Goal: Task Accomplishment & Management: Manage account settings

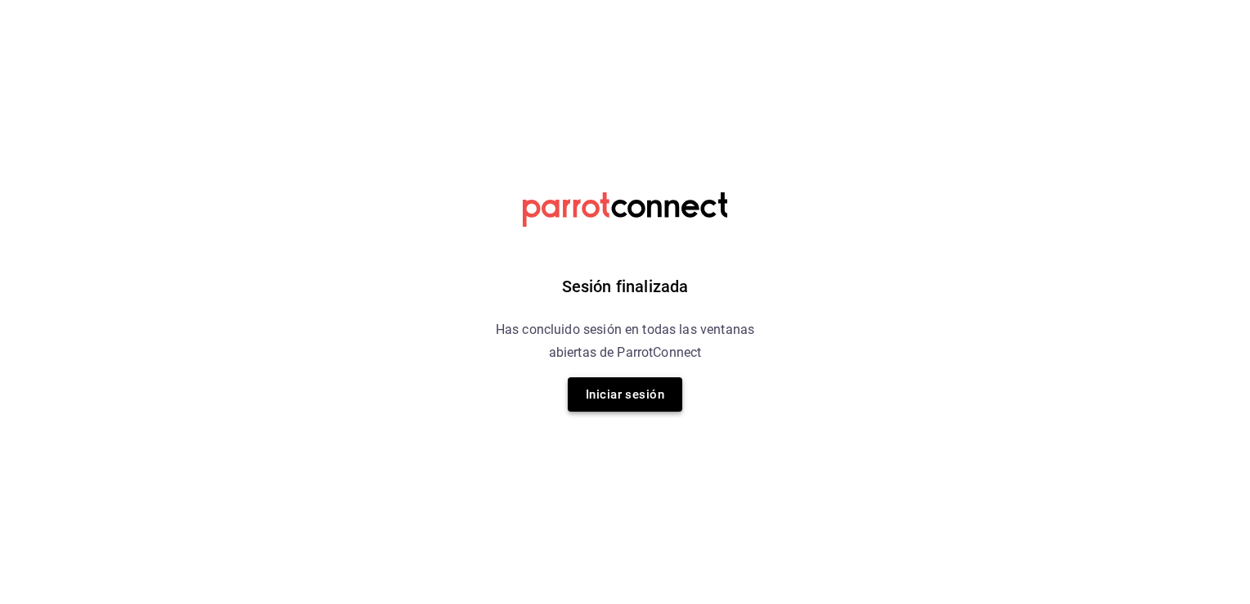
click at [570, 388] on button "Iniciar sesión" at bounding box center [625, 394] width 115 height 34
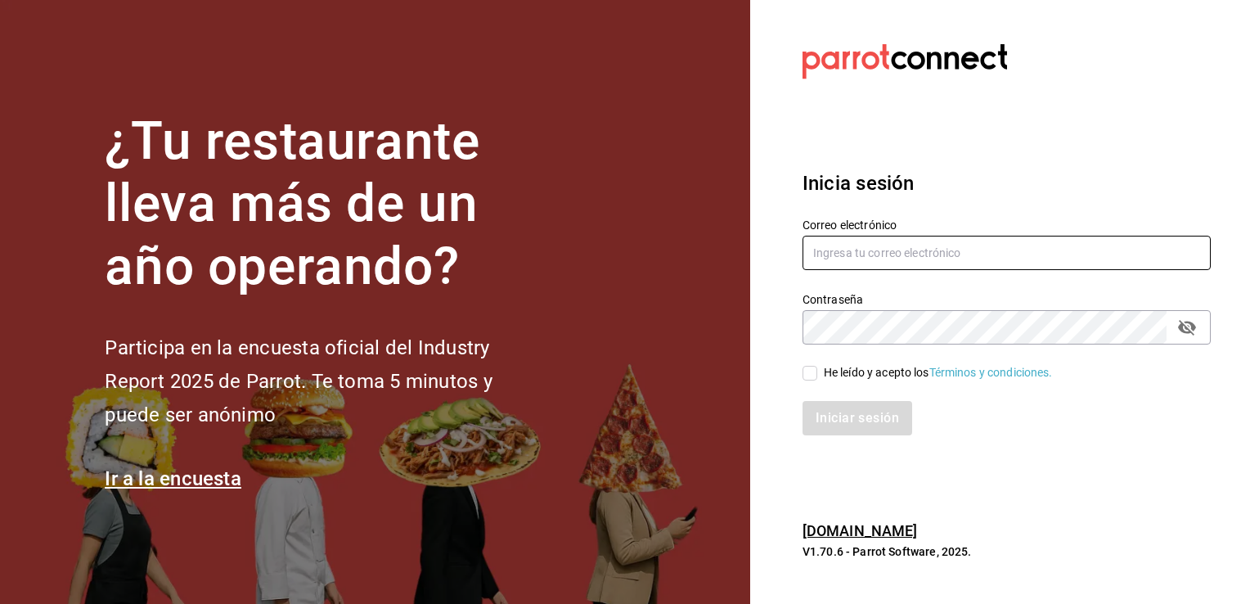
type input "[EMAIL_ADDRESS][PERSON_NAME][DOMAIN_NAME]"
